Goal: Task Accomplishment & Management: Manage account settings

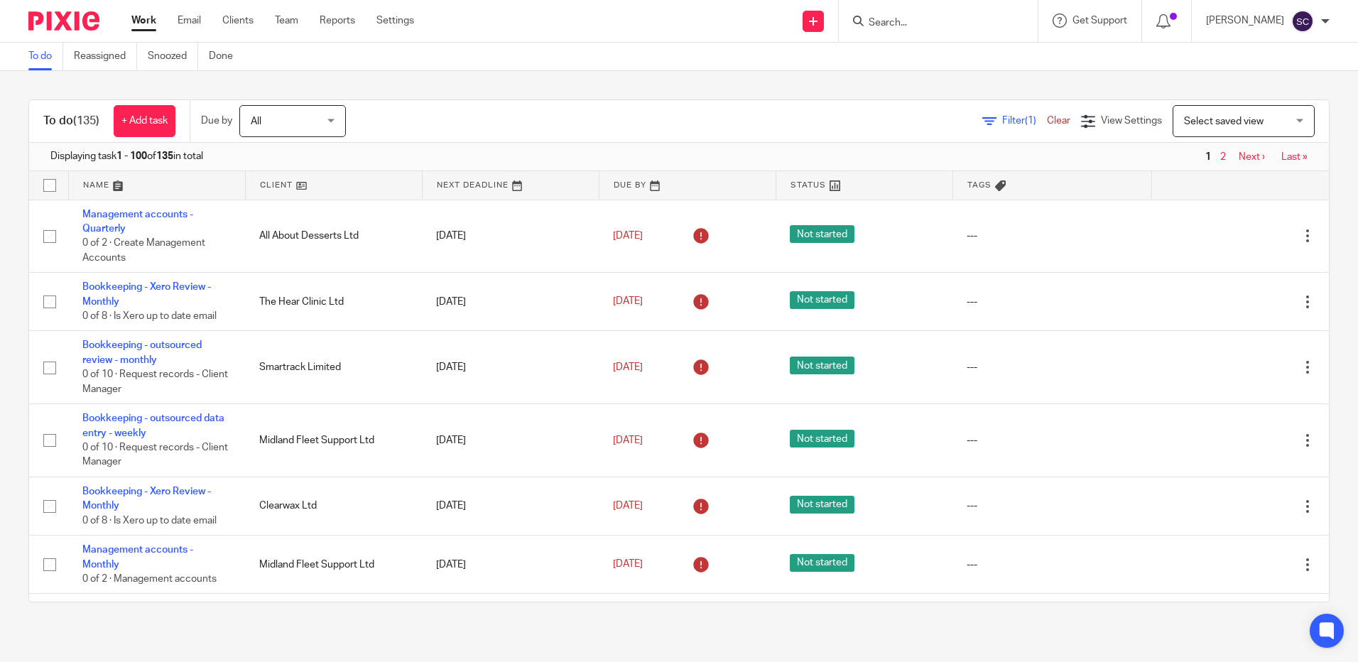
click at [92, 185] on link at bounding box center [157, 185] width 176 height 28
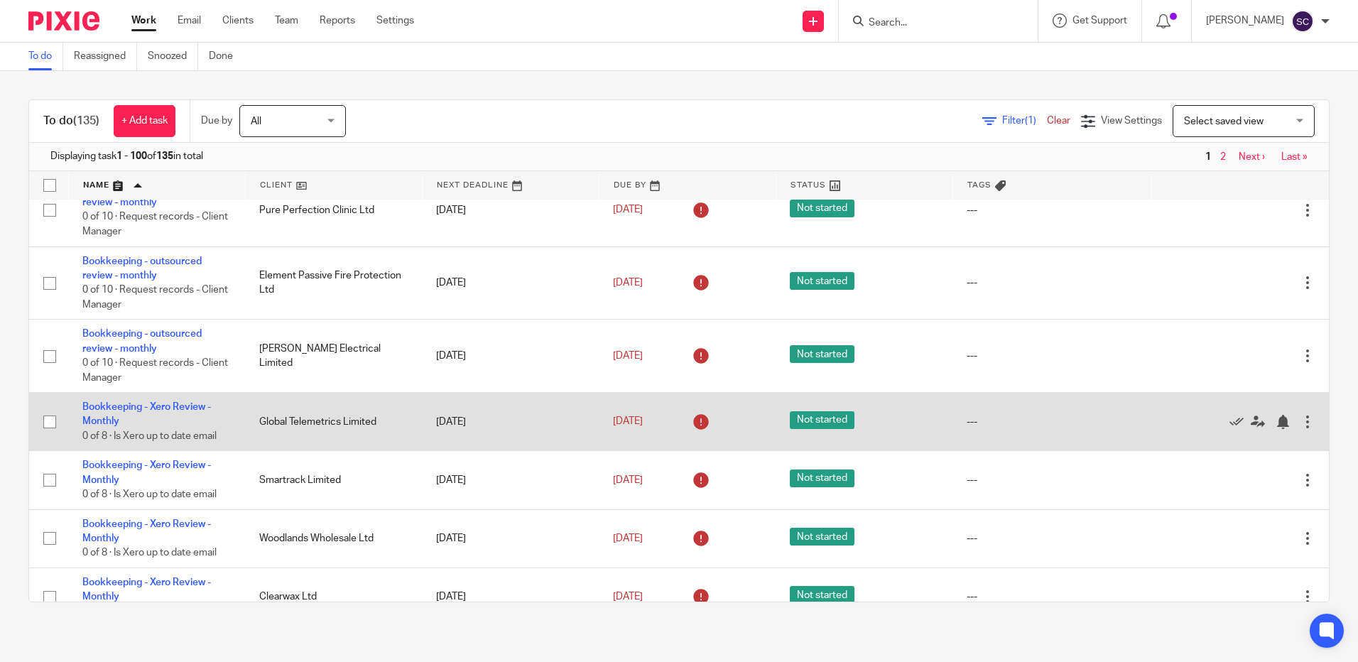
scroll to position [3195, 0]
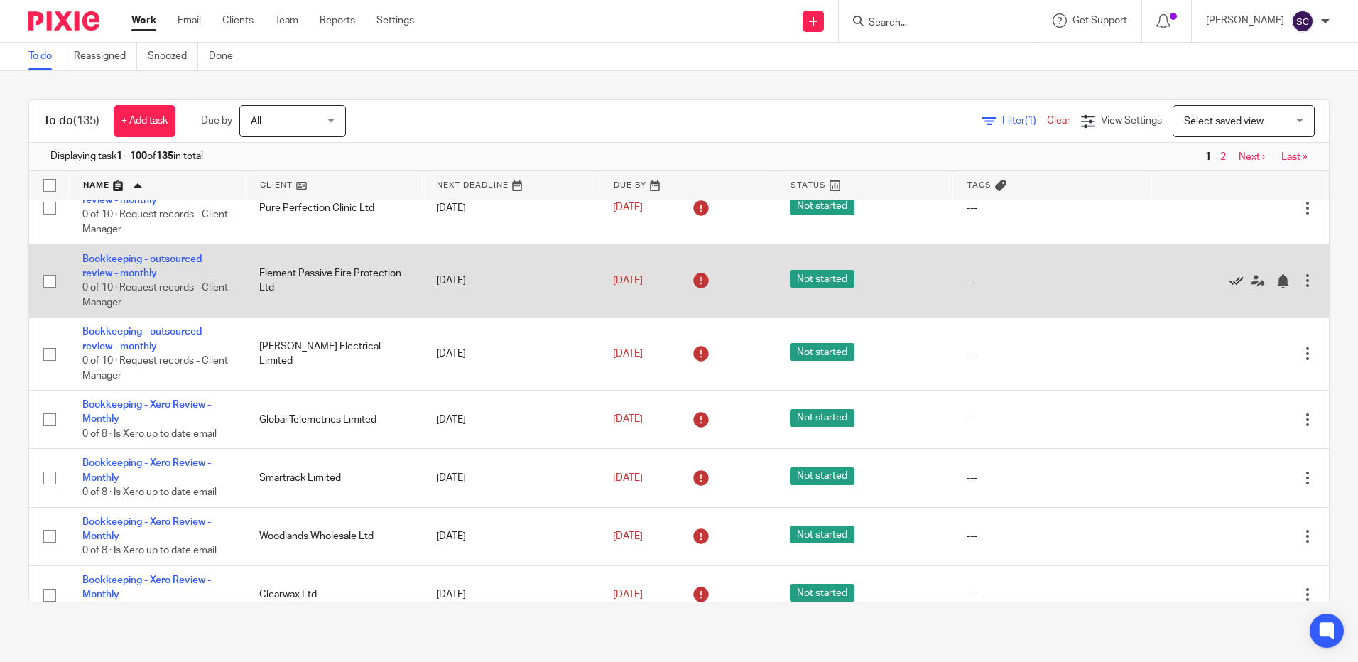
click at [1229, 288] on icon at bounding box center [1236, 281] width 14 height 14
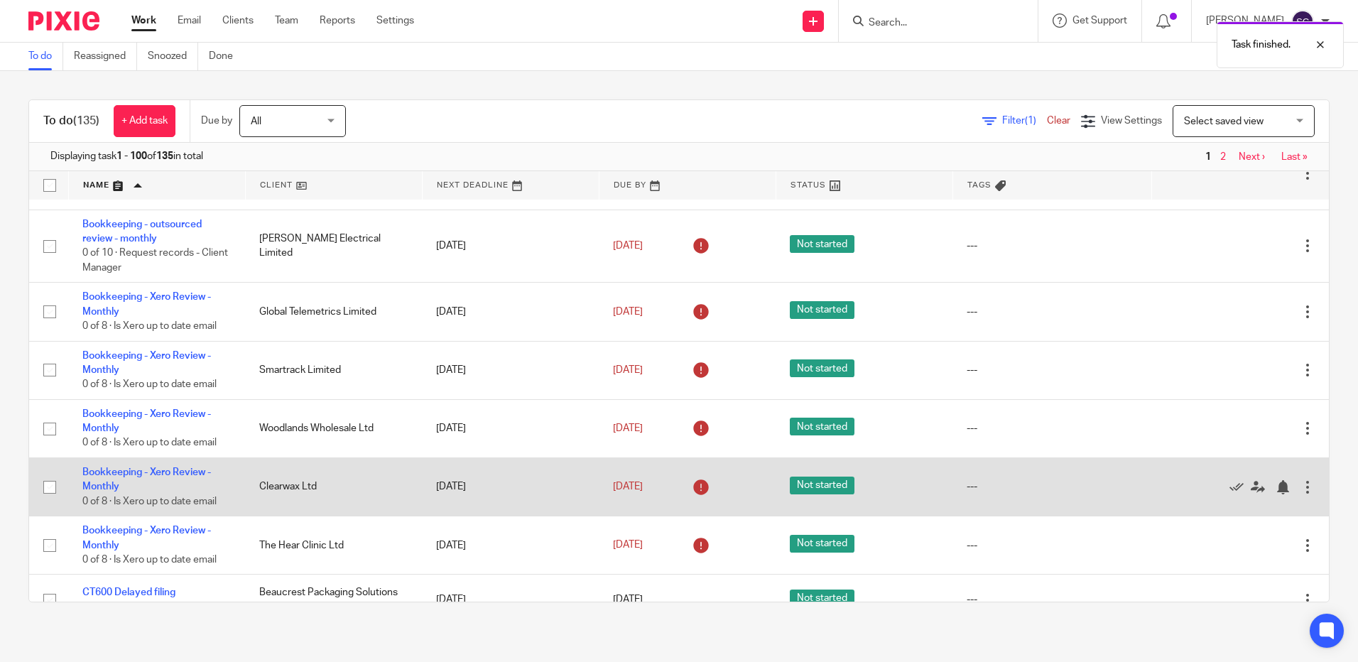
scroll to position [3266, 0]
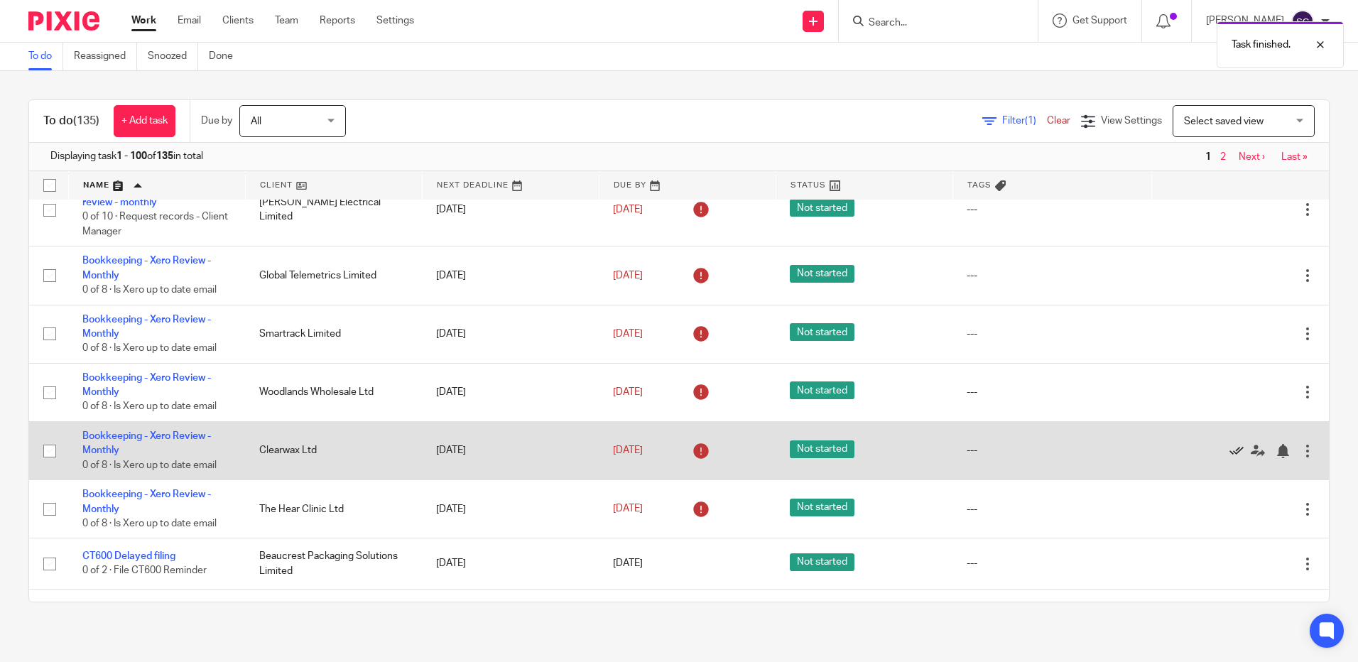
click at [1229, 458] on icon at bounding box center [1236, 451] width 14 height 14
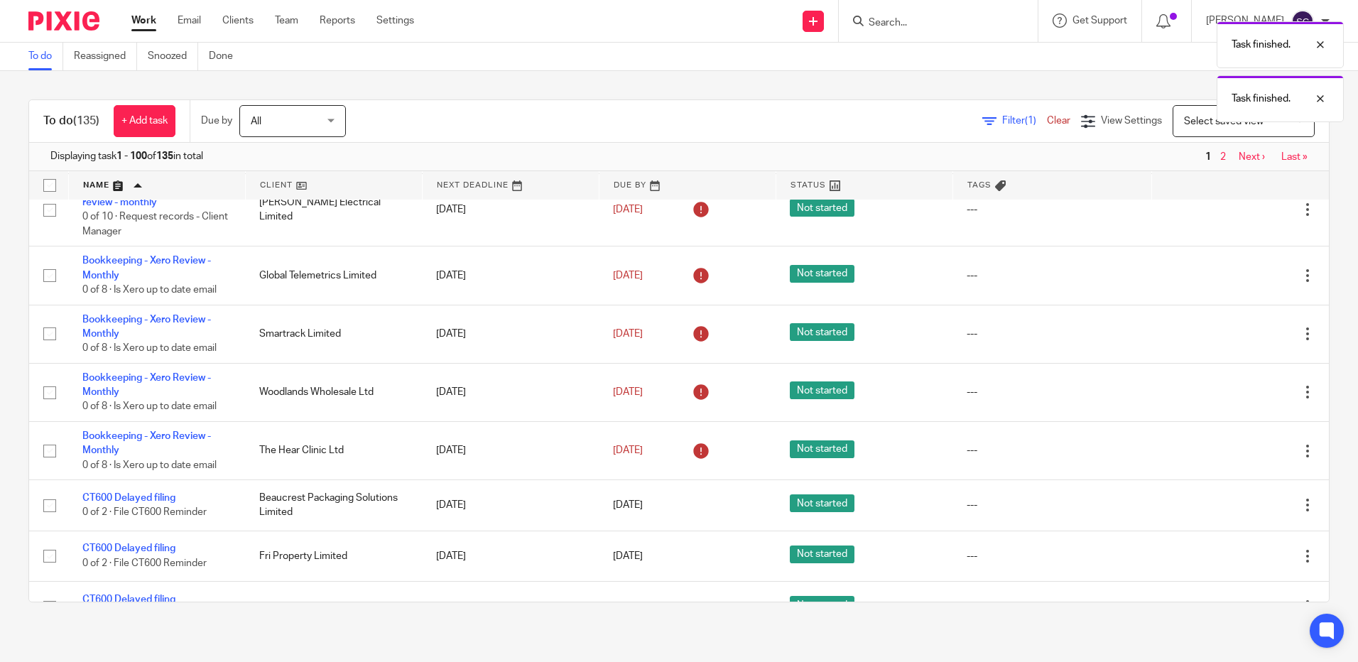
click at [1229, 458] on icon at bounding box center [1236, 451] width 14 height 14
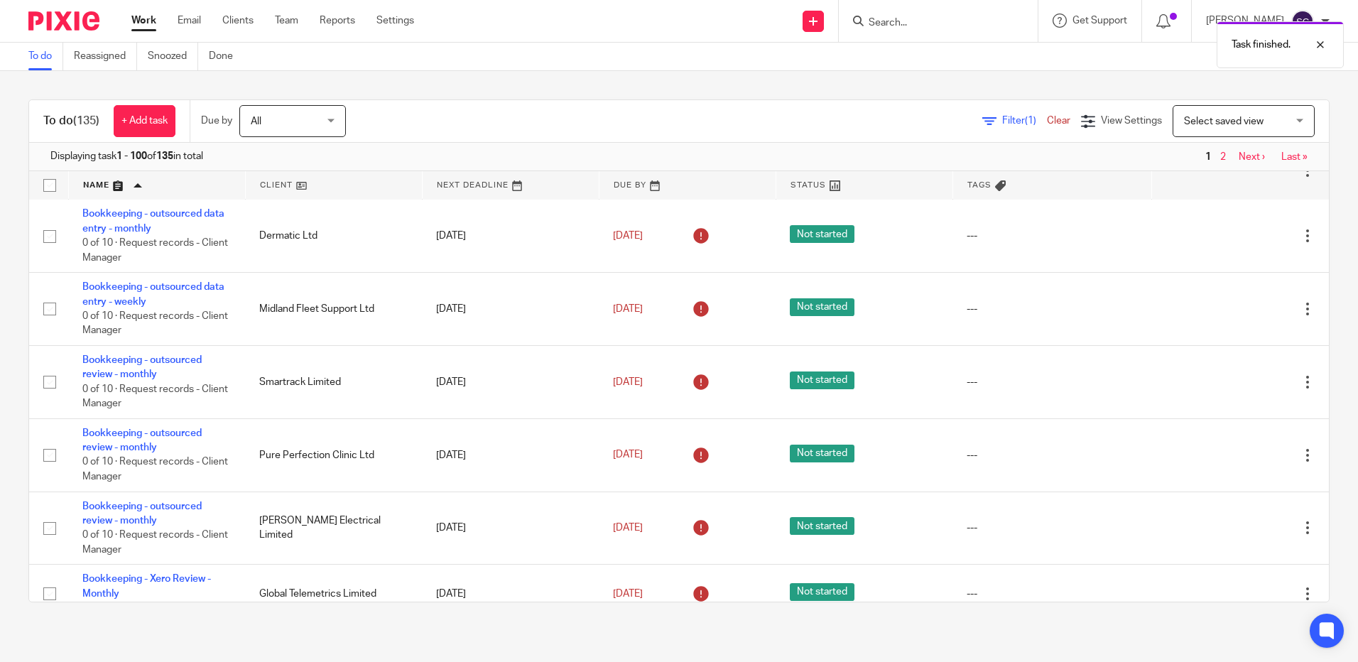
scroll to position [2911, 0]
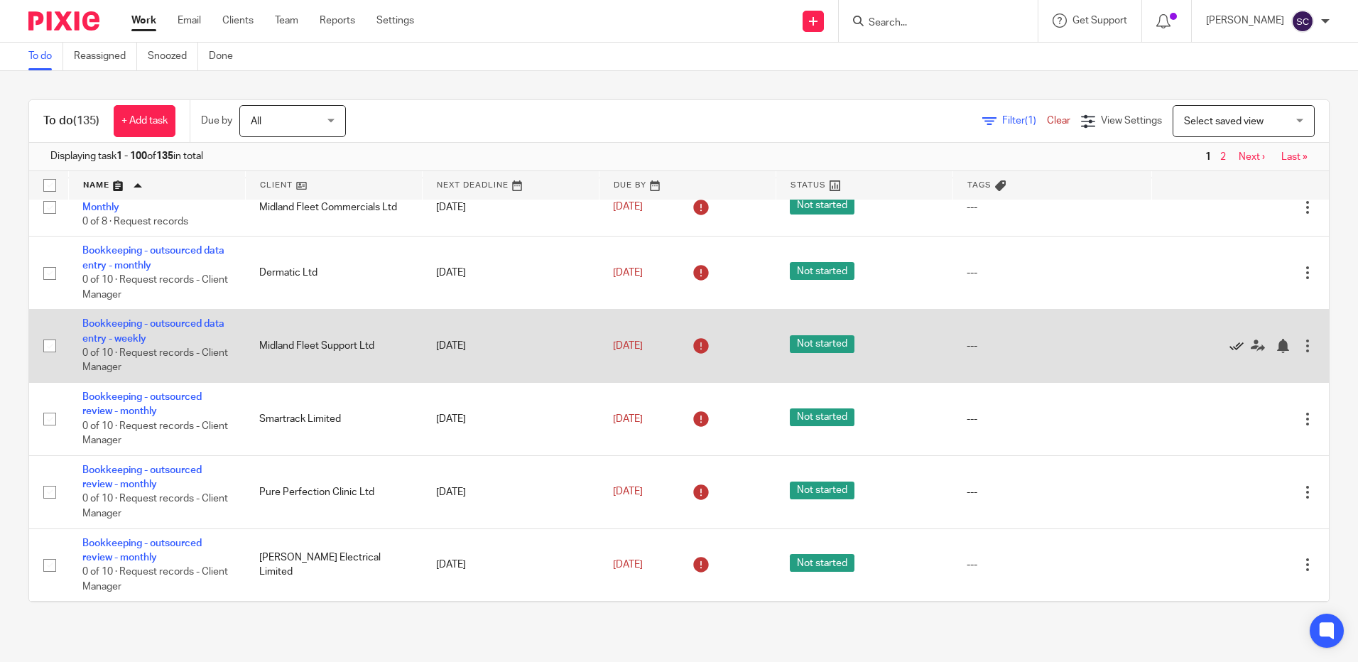
click at [1229, 353] on icon at bounding box center [1236, 346] width 14 height 14
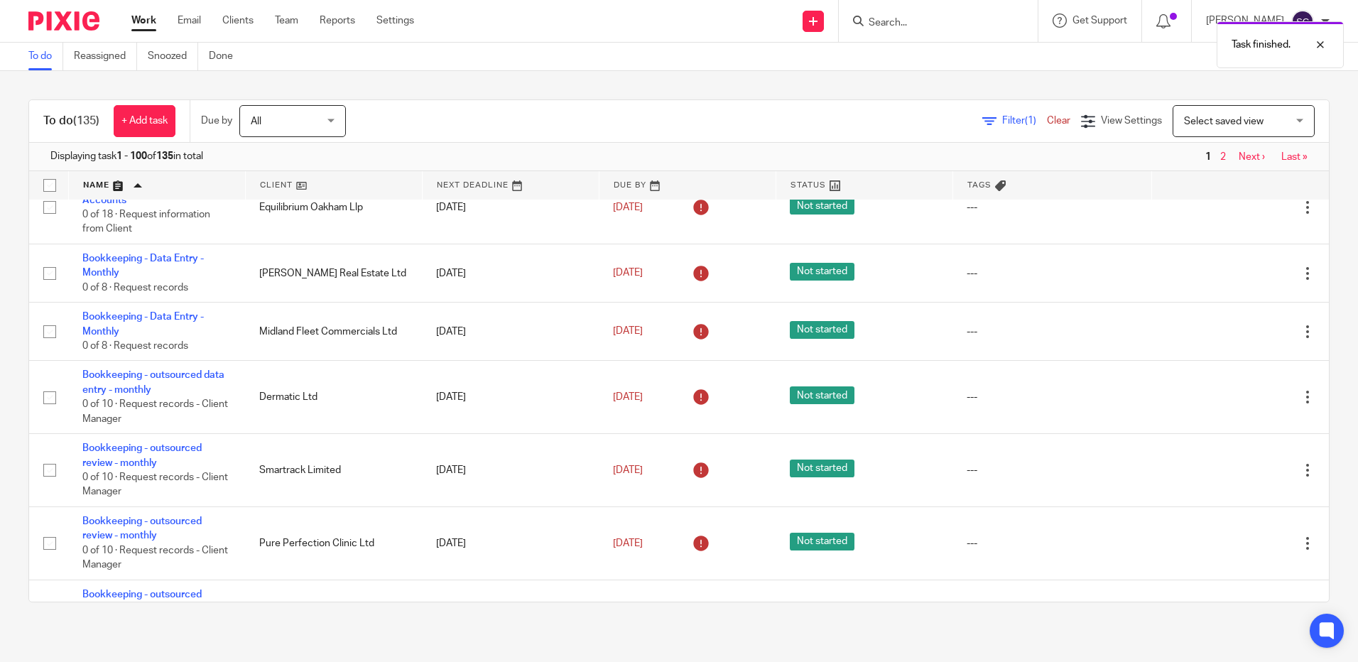
scroll to position [2769, 0]
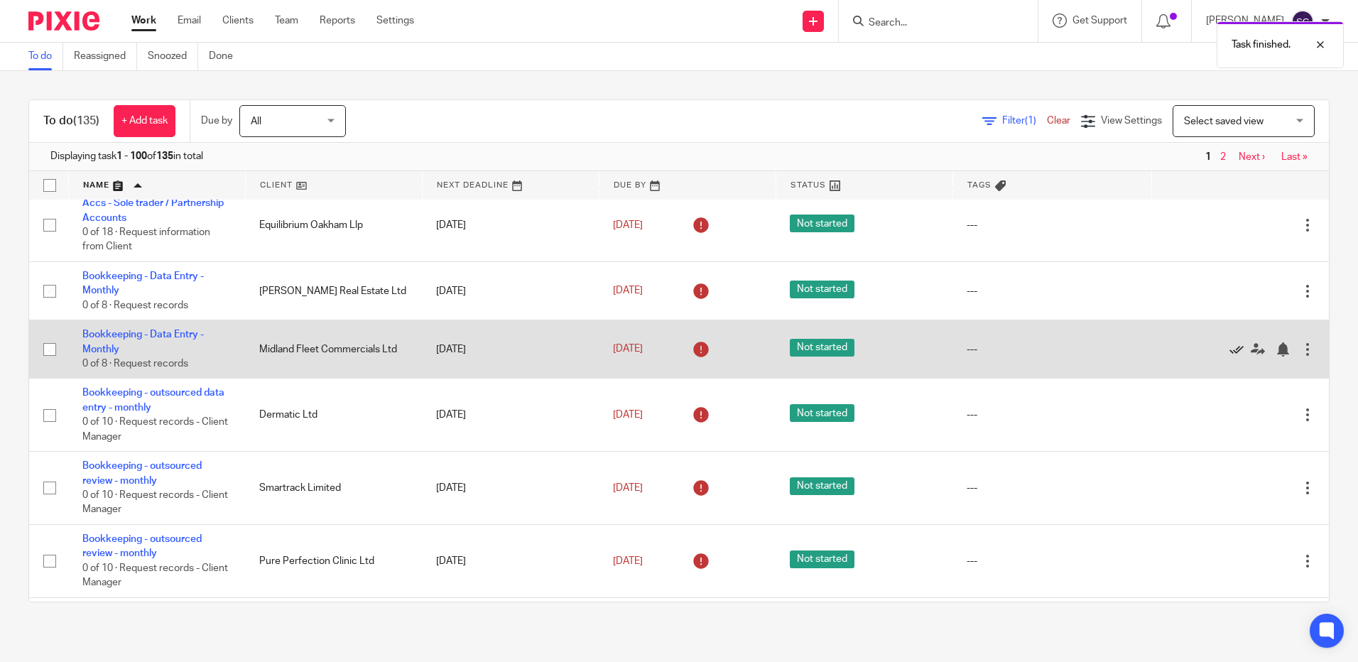
click at [1229, 356] on icon at bounding box center [1236, 349] width 14 height 14
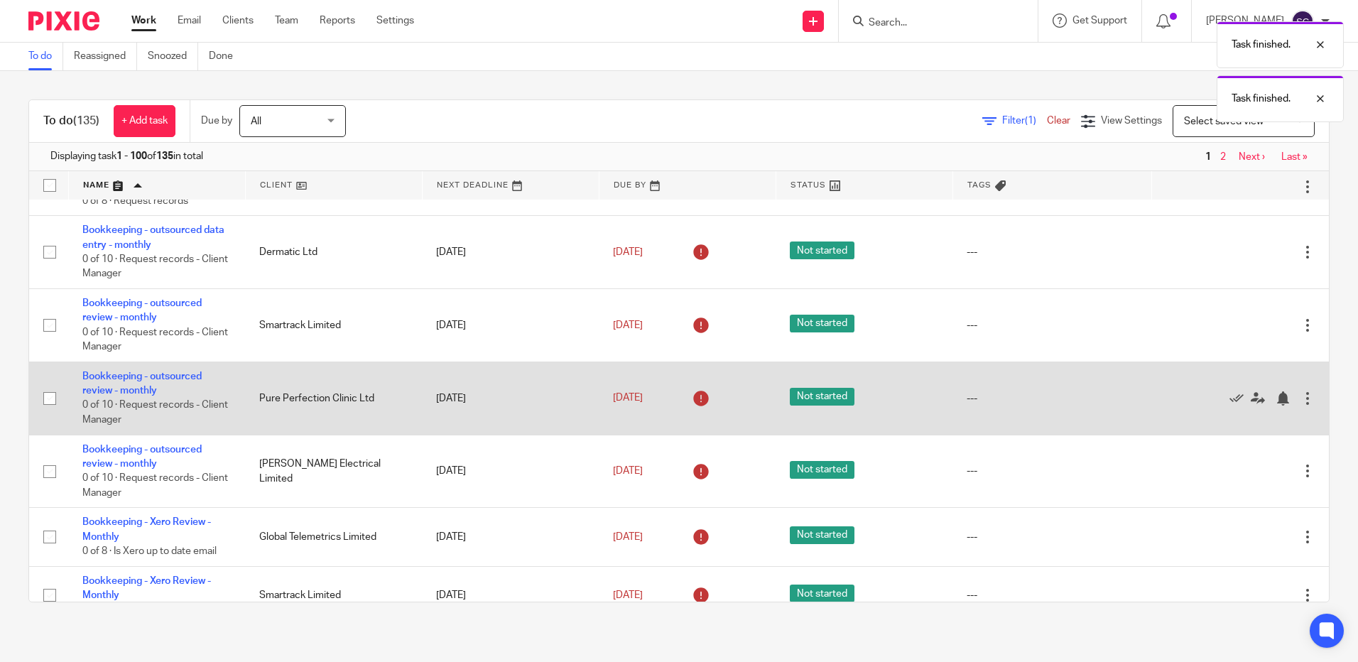
scroll to position [2840, 0]
